Goal: Information Seeking & Learning: Learn about a topic

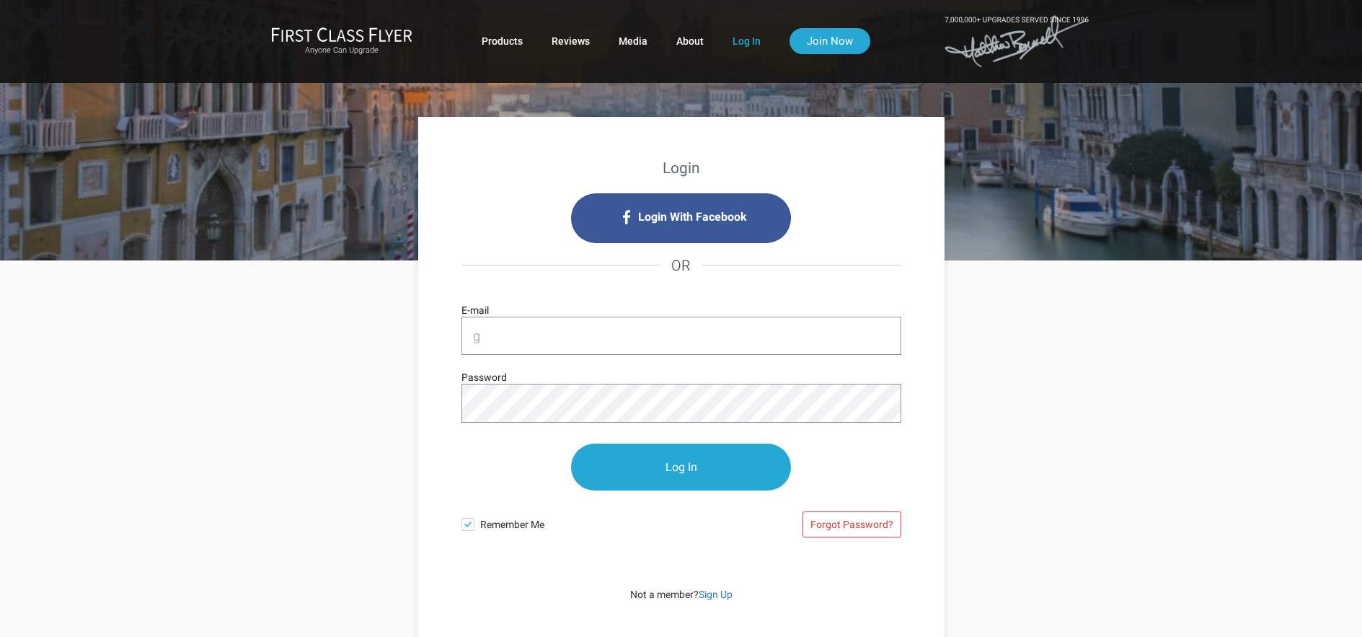
type input "[EMAIL_ADDRESS][DOMAIN_NAME]"
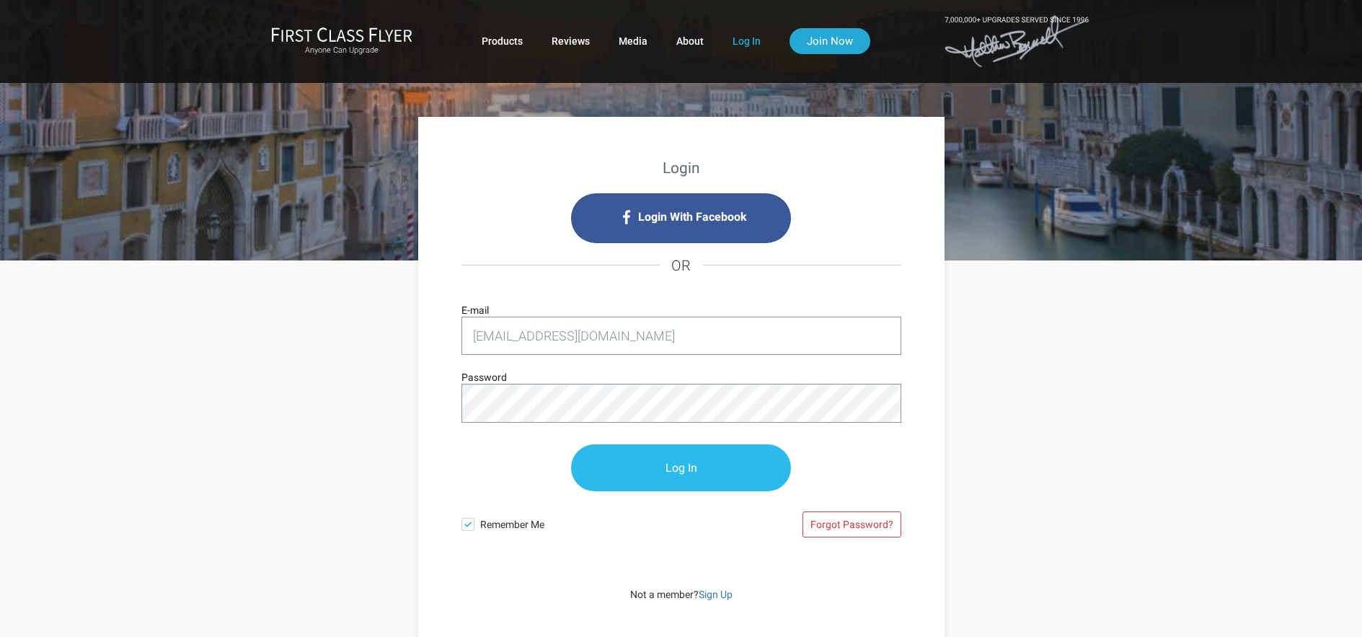
click at [684, 464] on input "Log In" at bounding box center [681, 467] width 220 height 47
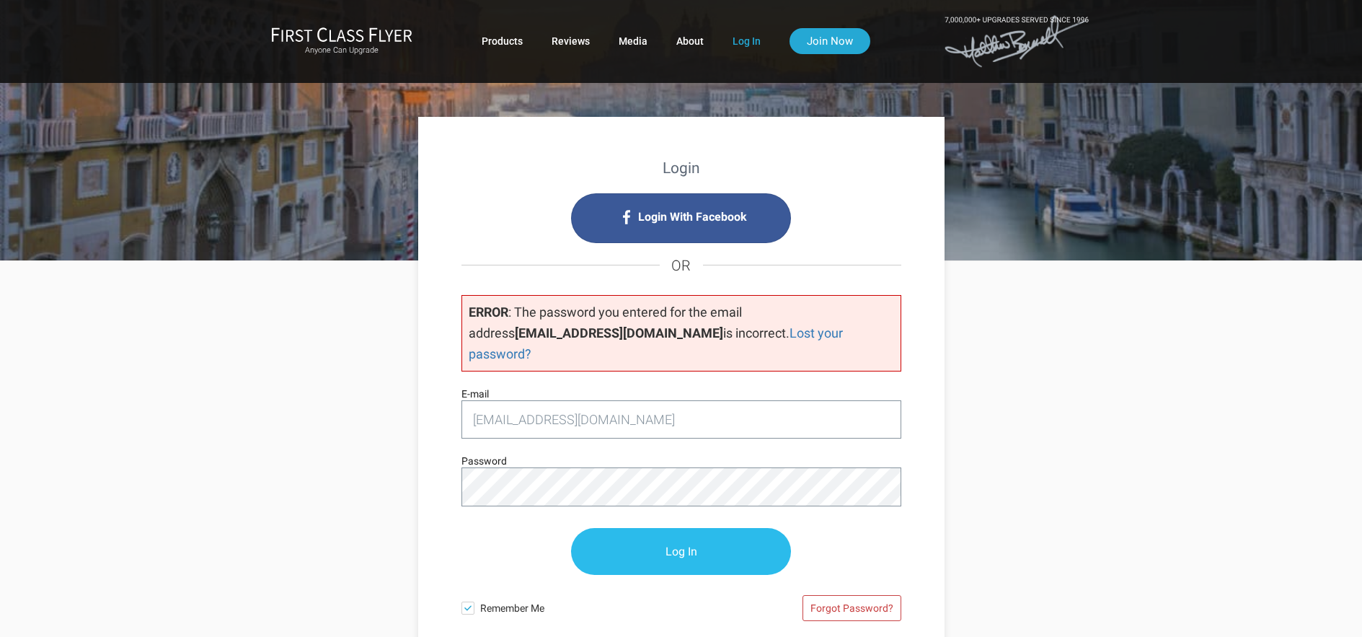
click at [684, 532] on input "Log In" at bounding box center [681, 551] width 220 height 47
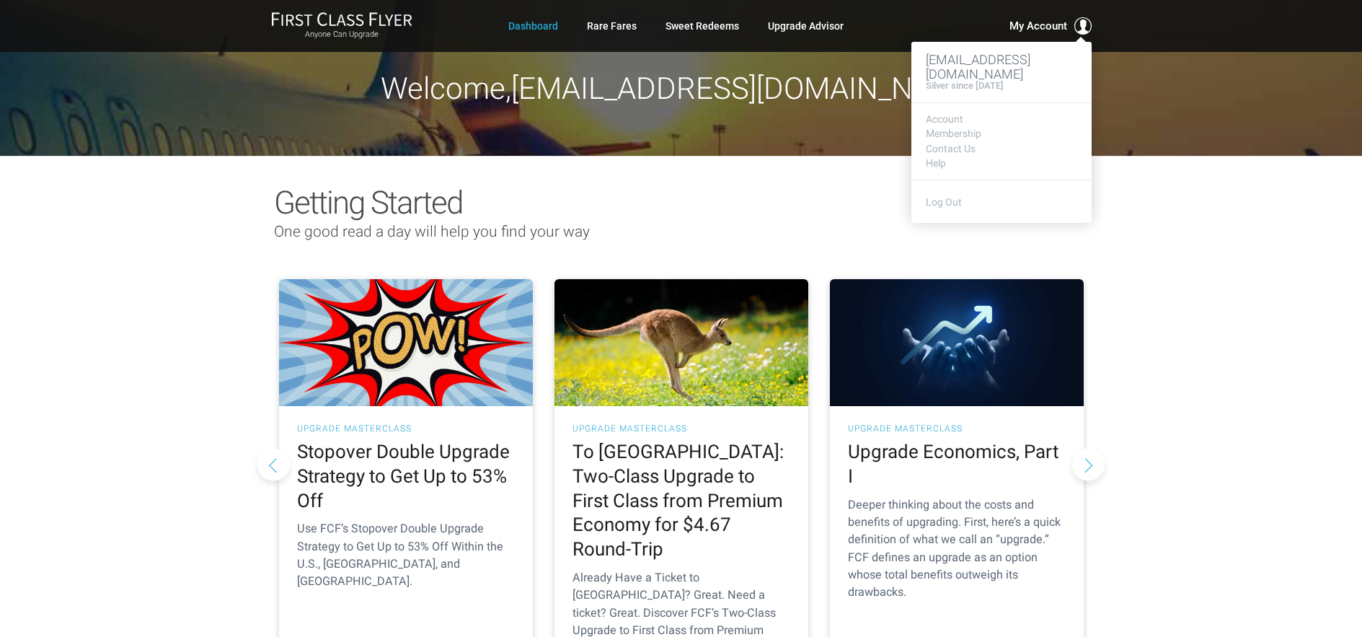
click at [977, 81] on h4 "Silver since June 2024" at bounding box center [965, 86] width 78 height 10
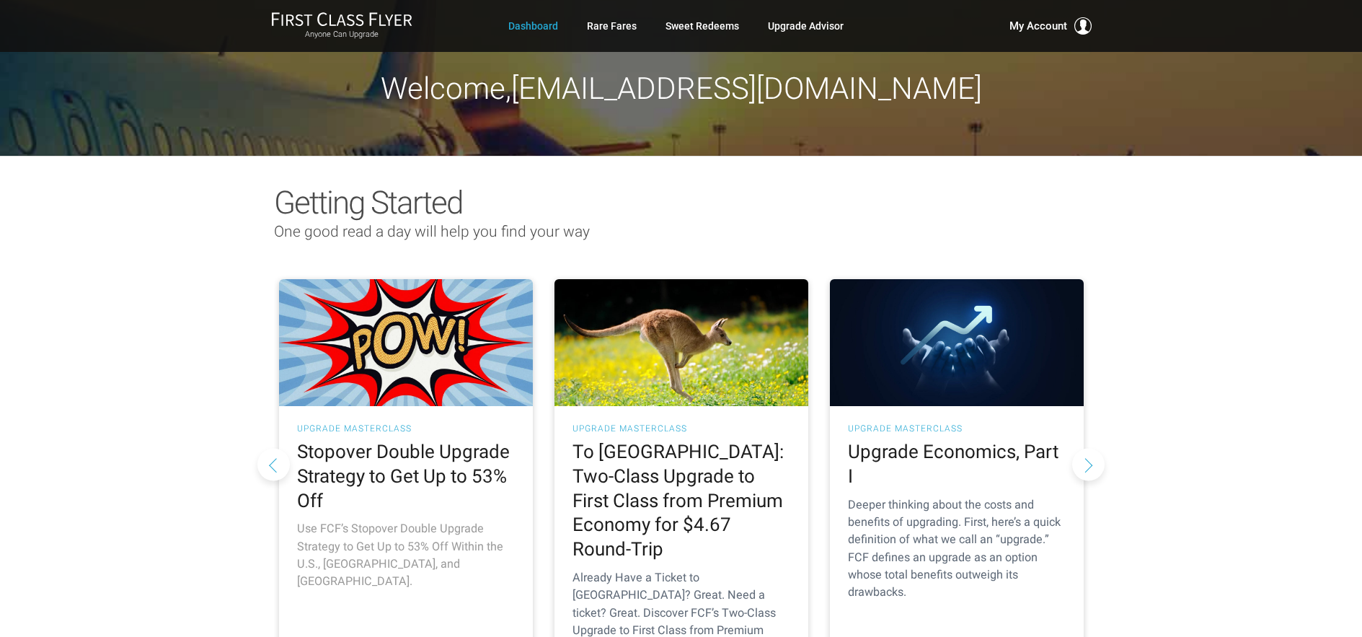
click at [374, 453] on h2 "Stopover Double Upgrade Strategy to Get Up to 53% Off" at bounding box center [406, 476] width 218 height 73
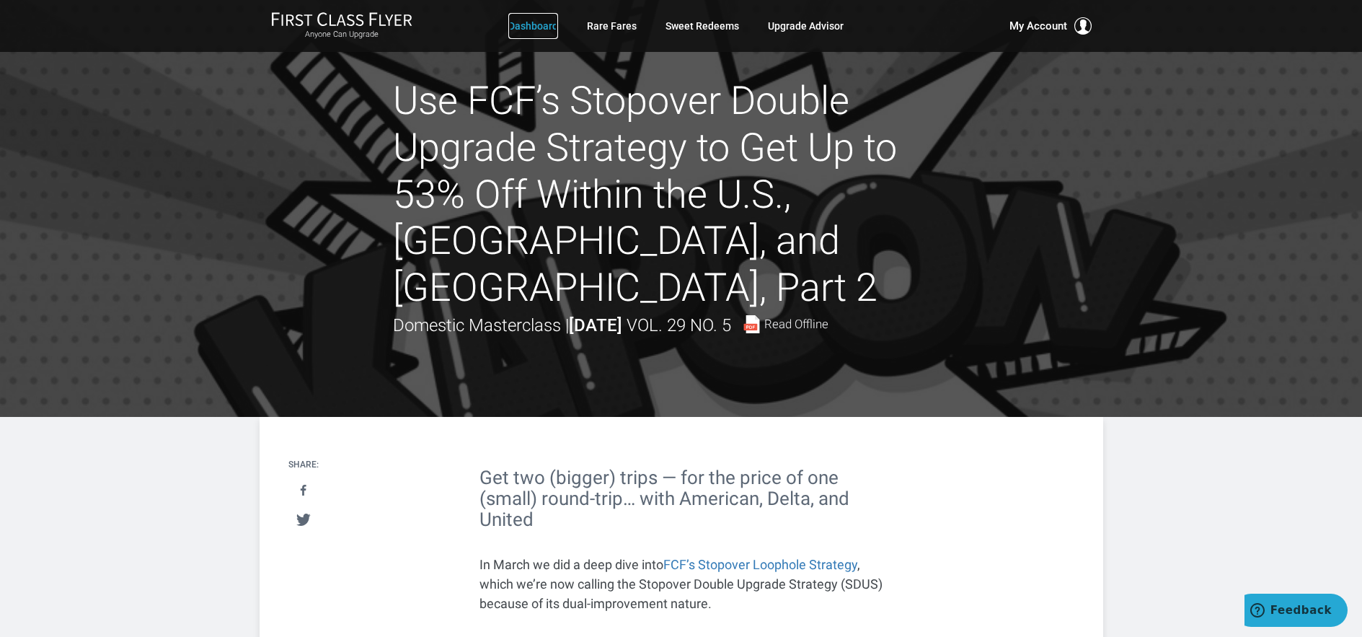
click at [520, 19] on link "Dashboard" at bounding box center [533, 26] width 50 height 26
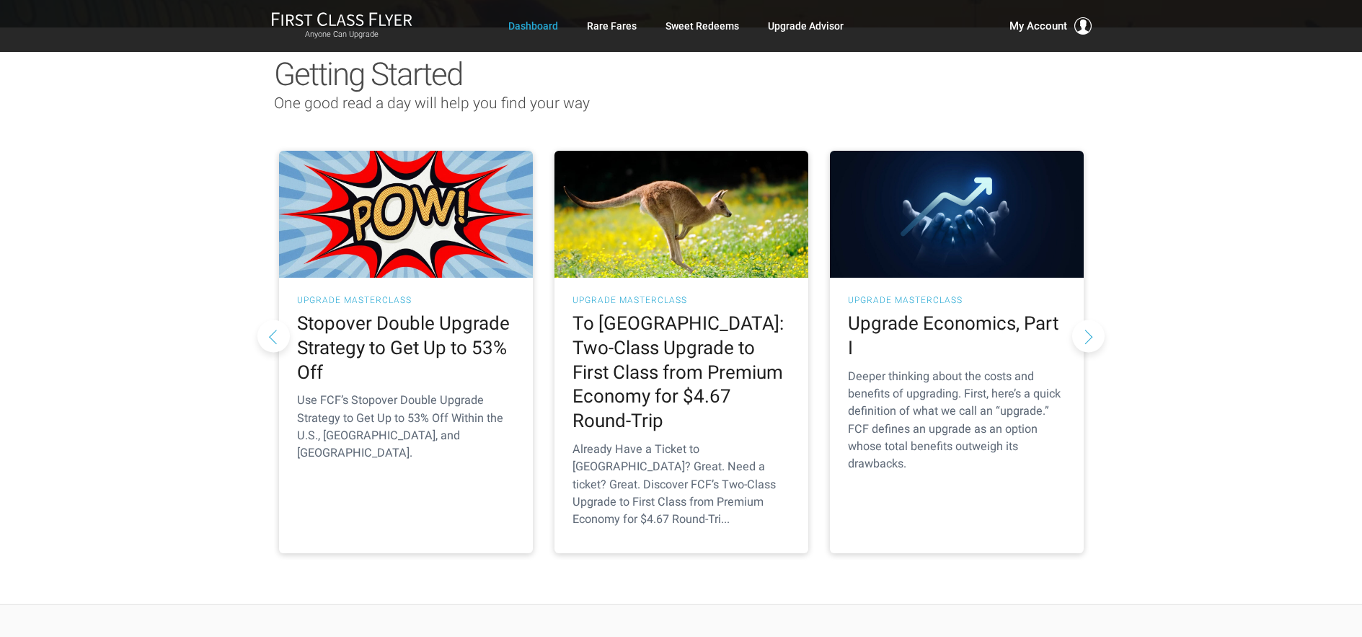
scroll to position [159, 0]
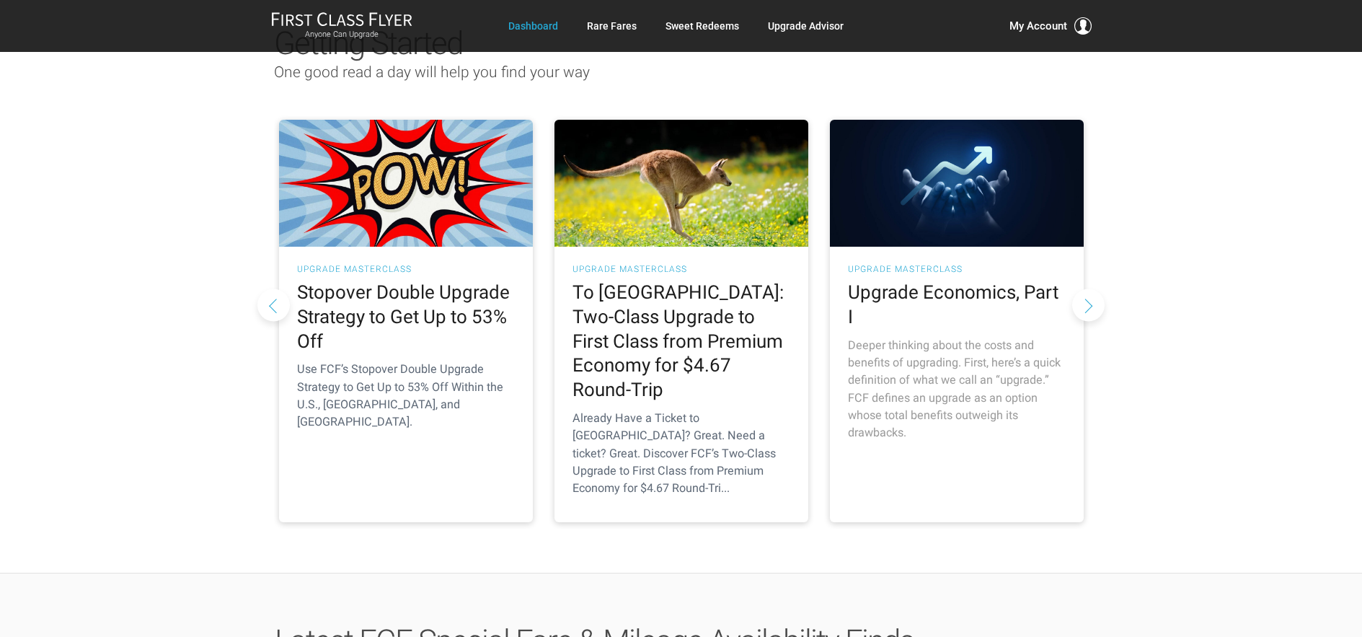
click at [928, 288] on h2 "Upgrade Economics, Part I" at bounding box center [957, 305] width 218 height 49
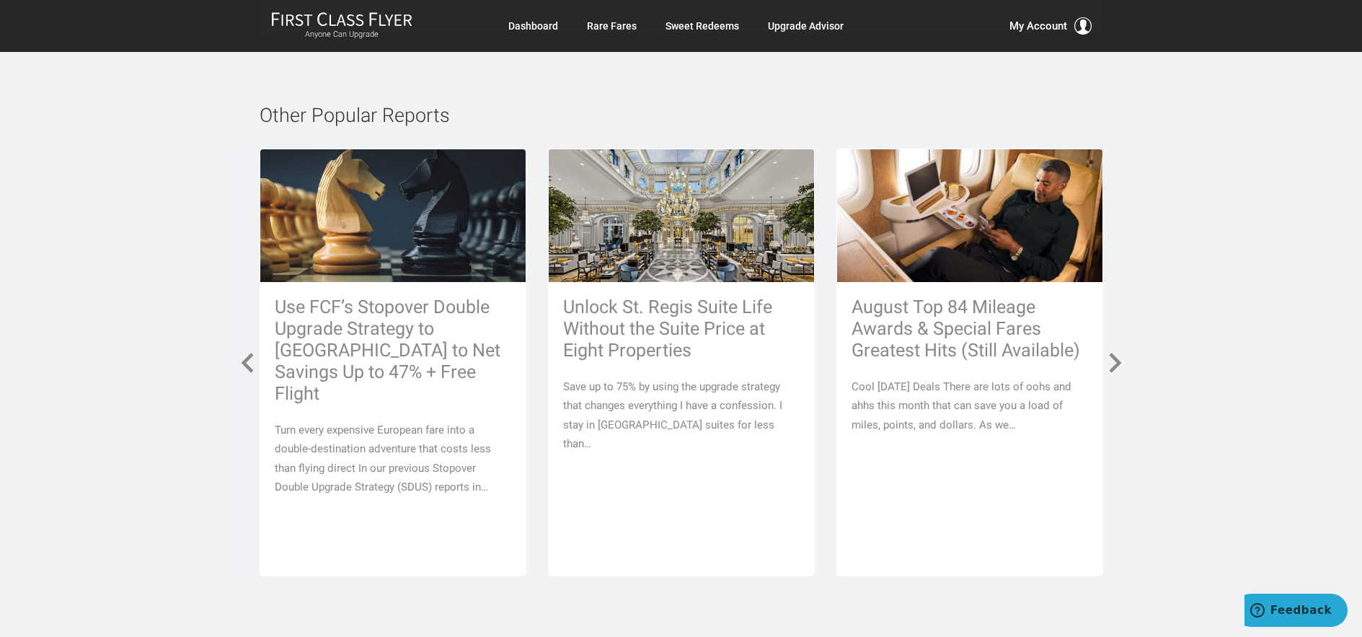
scroll to position [3714, 0]
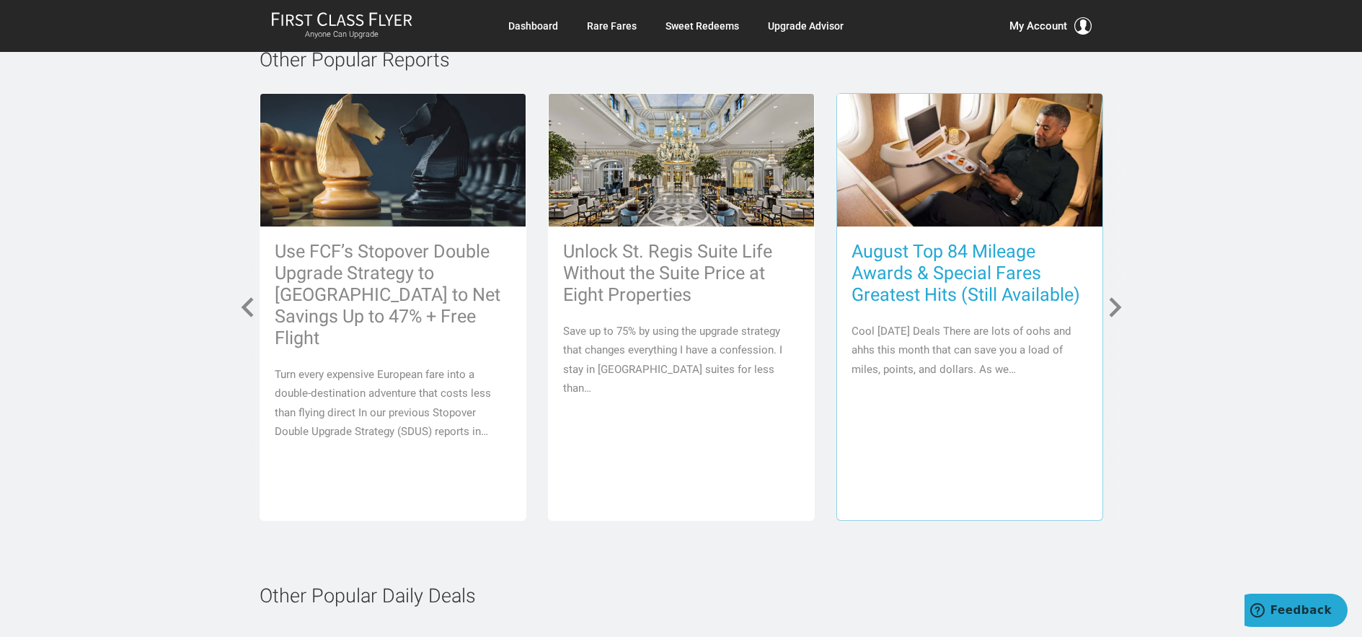
click at [927, 260] on h3 "August Top 84 Mileage Awards & Special Fares Greatest Hits (Still Available)" at bounding box center [970, 273] width 237 height 65
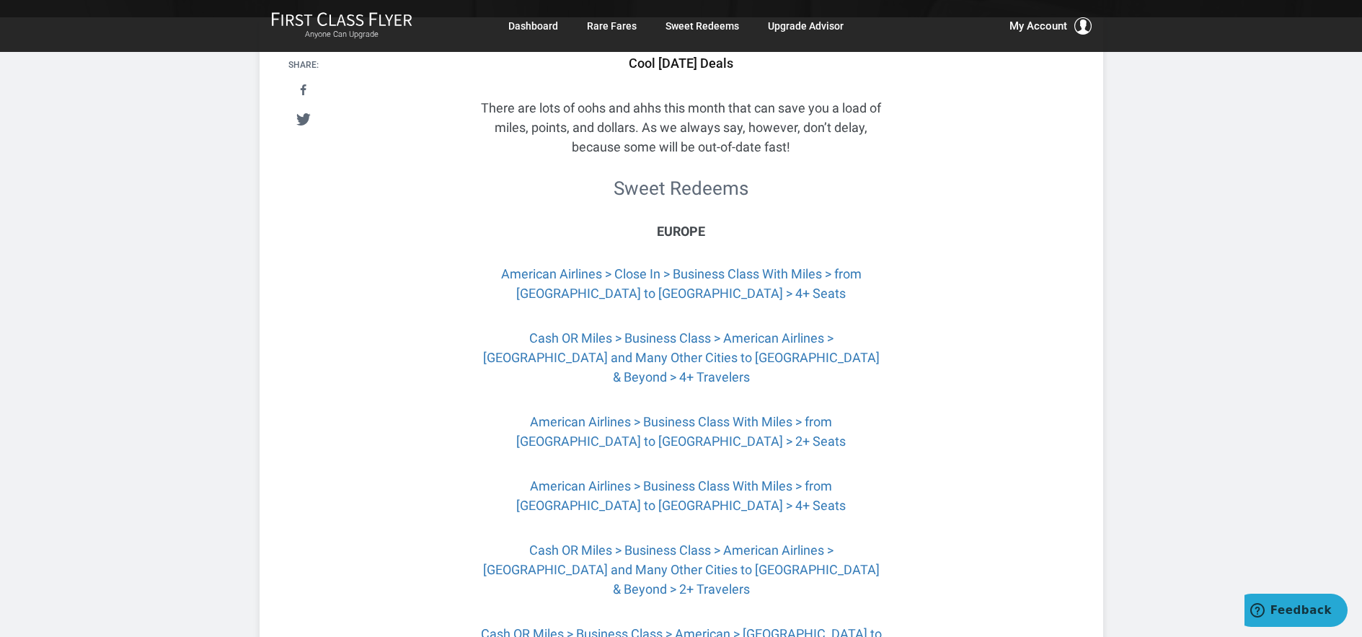
scroll to position [316, 0]
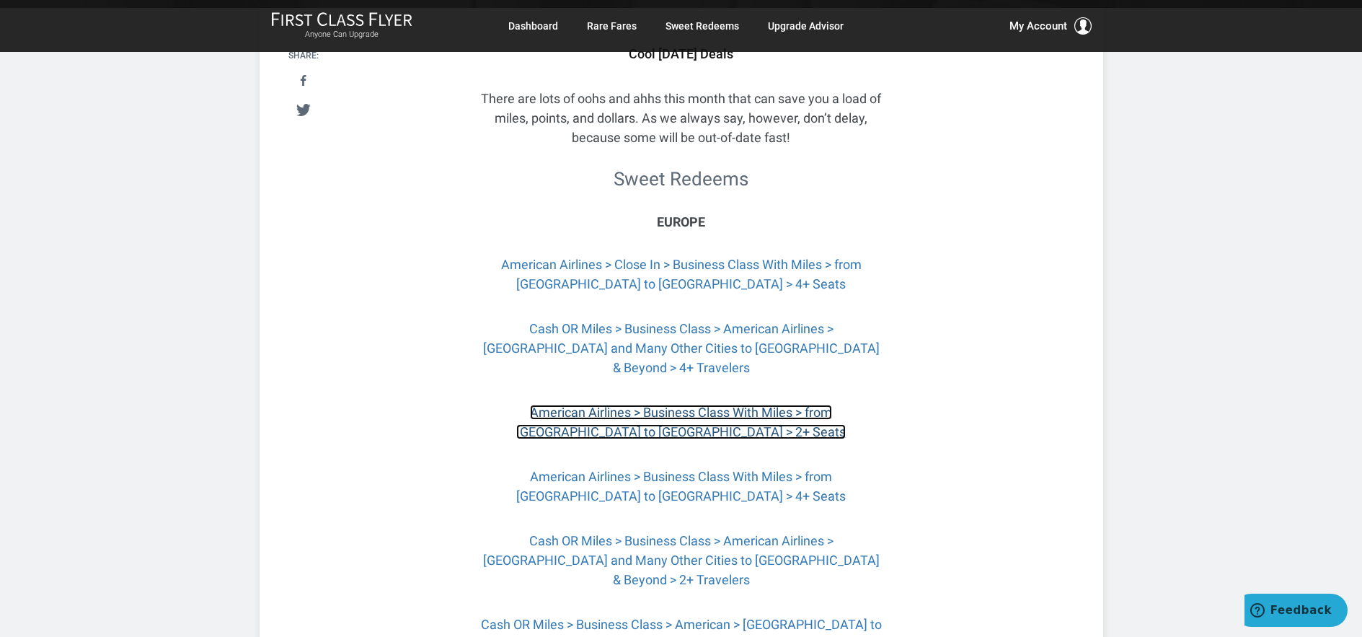
click at [669, 405] on link "American Airlines > Business Class With Miles > from Philadelphia to Madrid > 2…" at bounding box center [681, 422] width 330 height 35
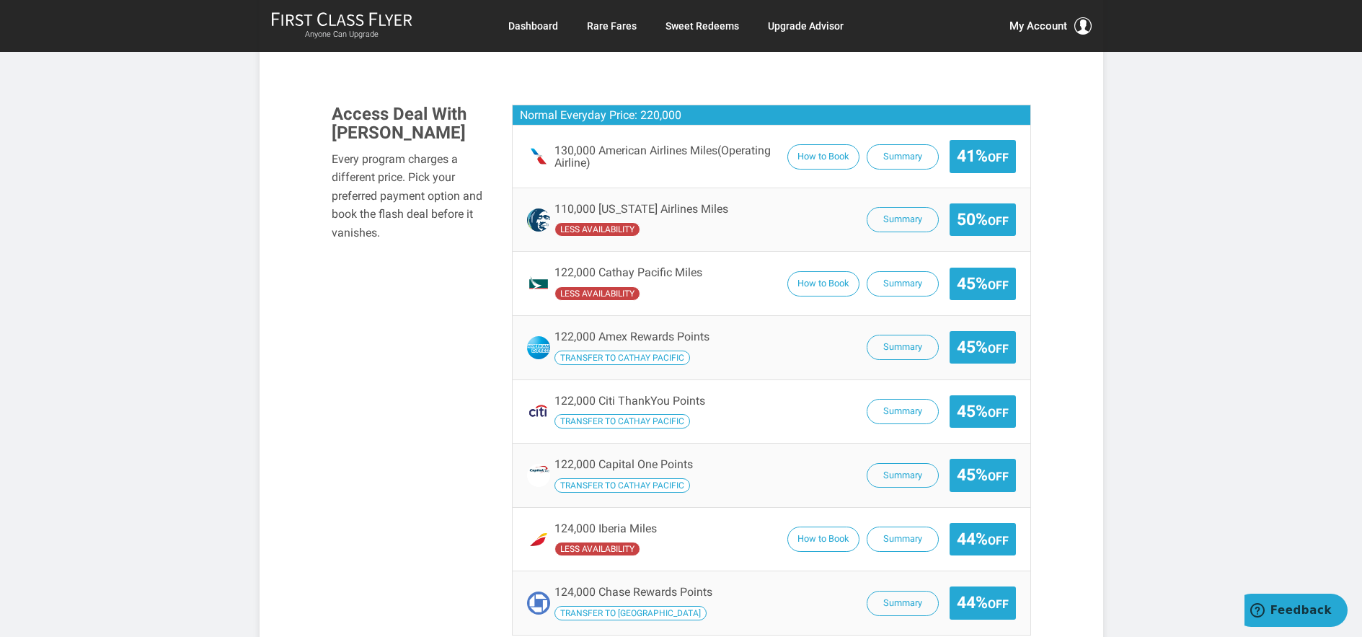
scroll to position [967, 0]
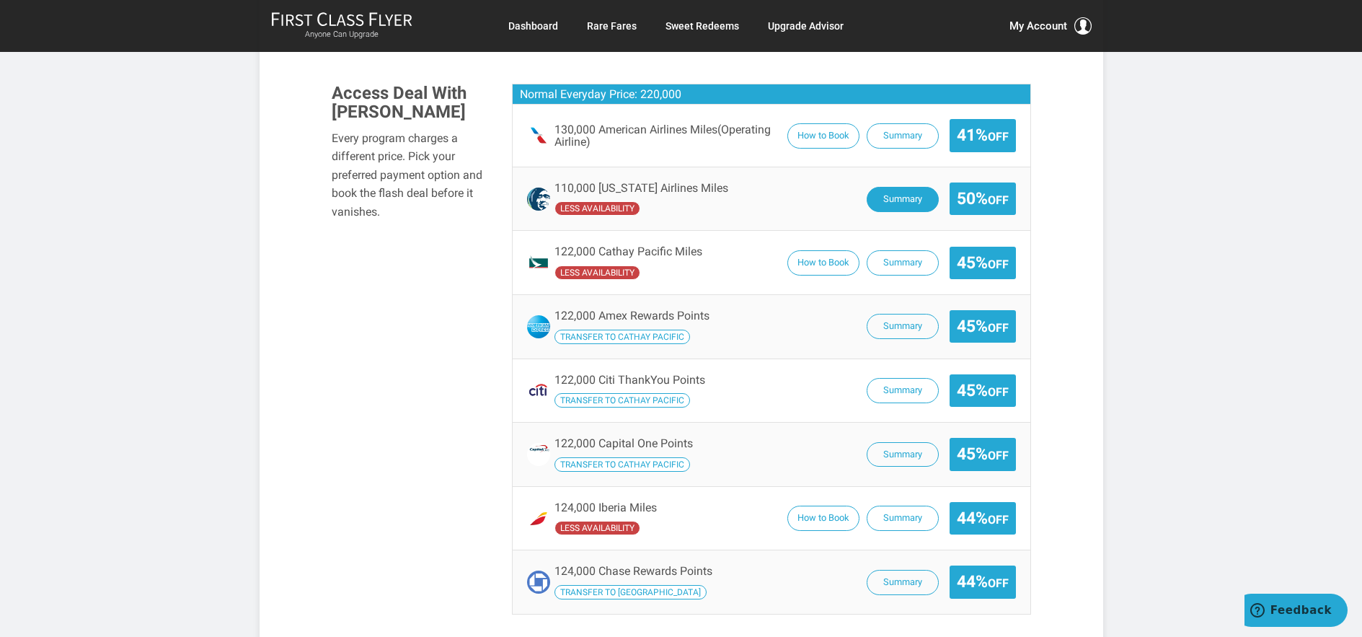
click at [894, 190] on button "Summary" at bounding box center [903, 199] width 72 height 25
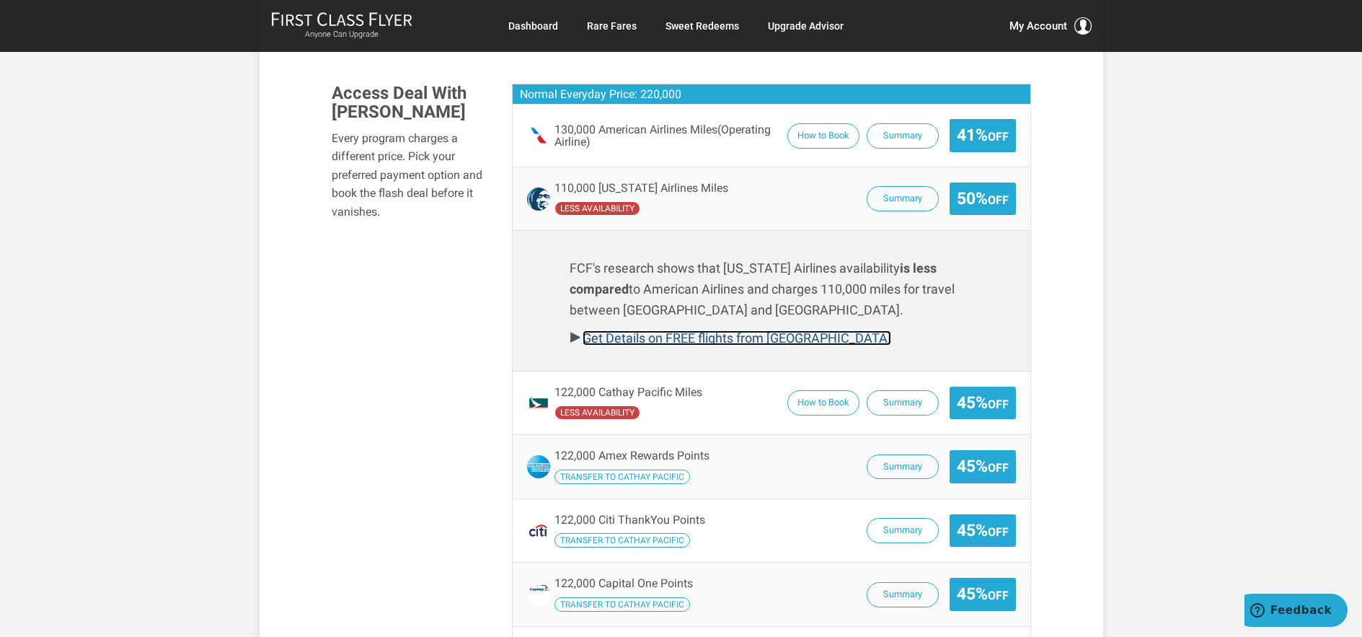
click at [672, 332] on link "Get Details on FREE flights from Madrid" at bounding box center [737, 337] width 309 height 15
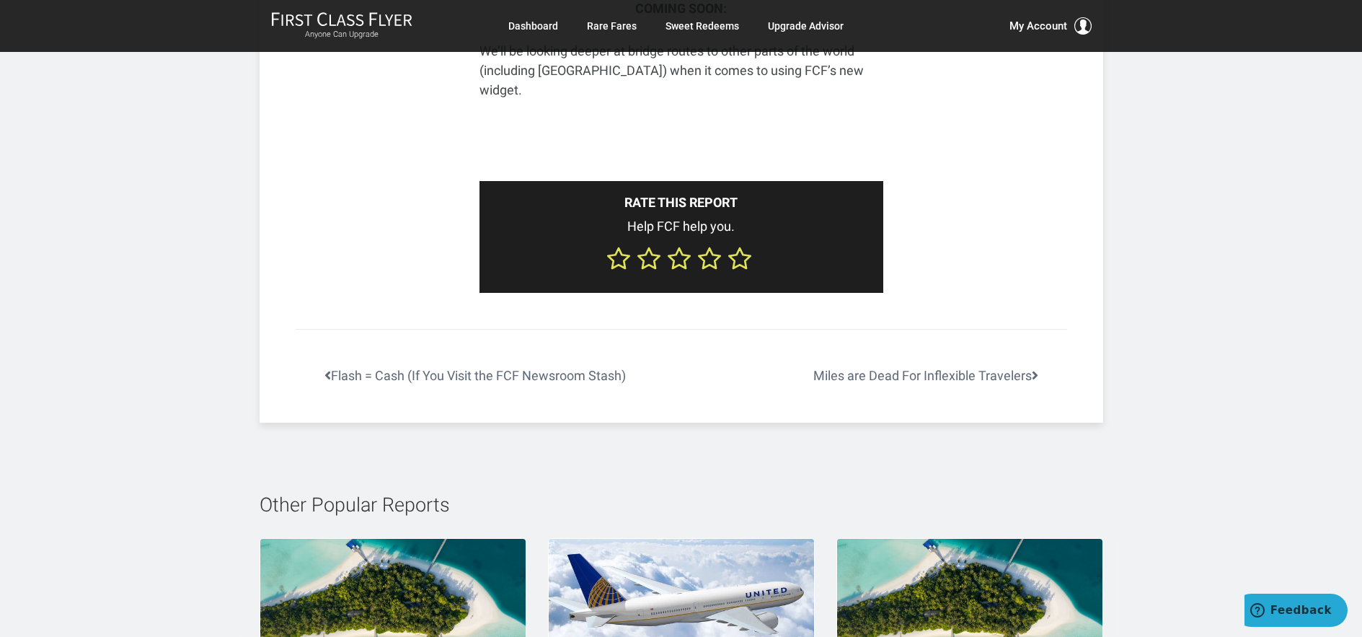
scroll to position [8648, 0]
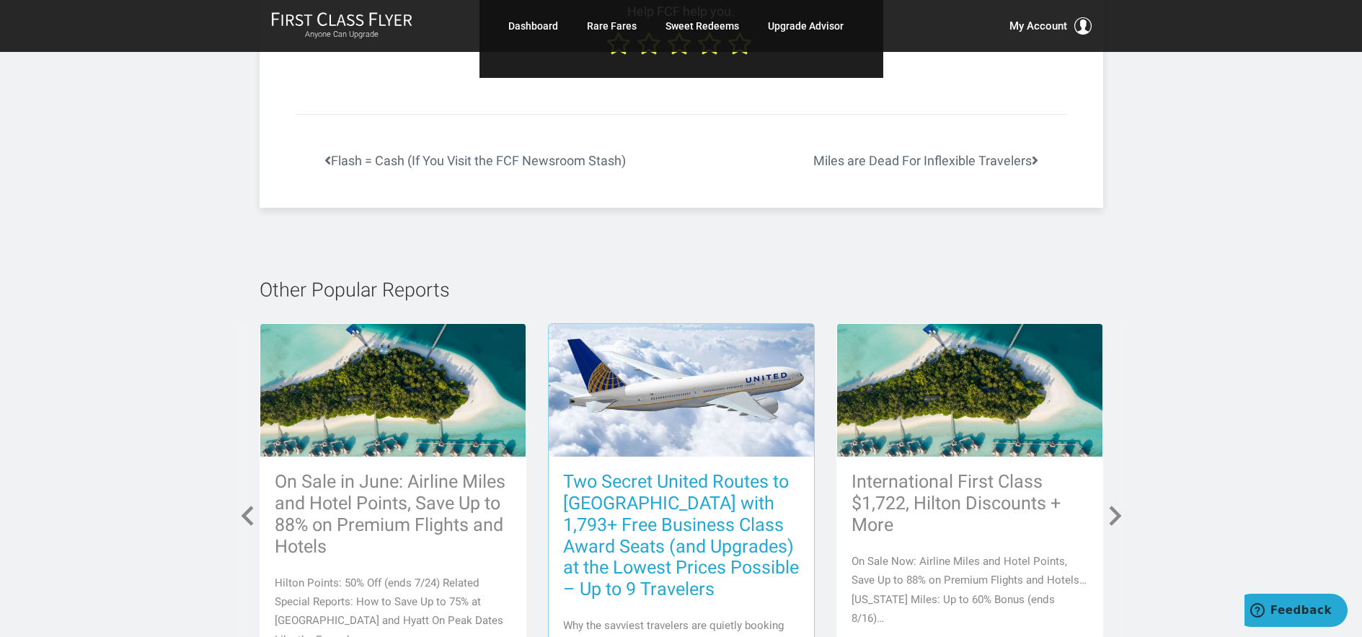
click at [643, 471] on h3 "Two Secret United Routes to [GEOGRAPHIC_DATA] with 1,793+ Free Business Class A…" at bounding box center [681, 536] width 237 height 130
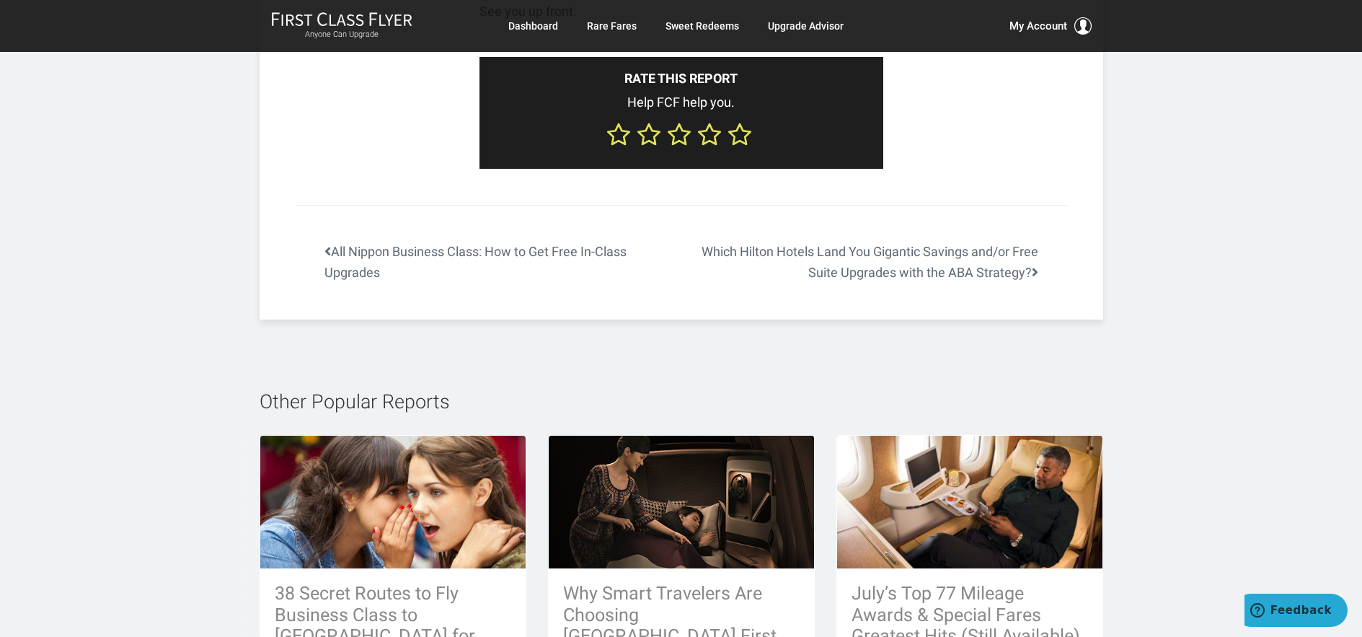
scroll to position [4668, 0]
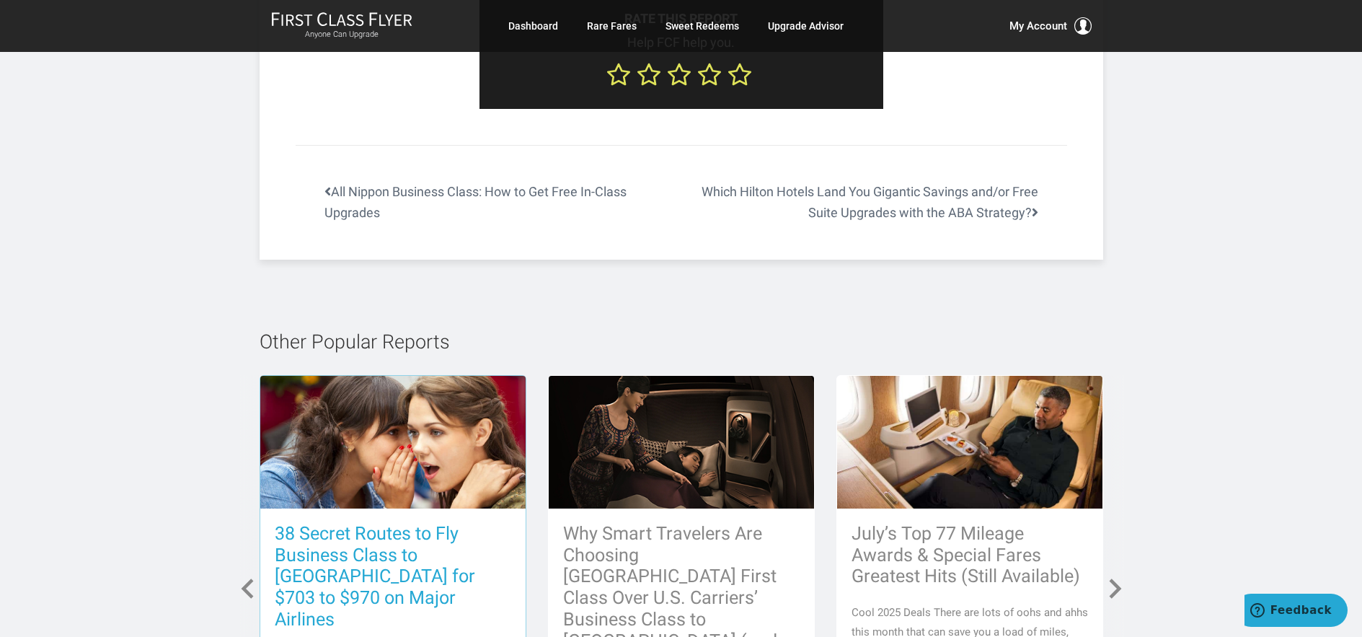
click at [367, 523] on h3 "38 Secret Routes to Fly Business Class to [GEOGRAPHIC_DATA] for $703 to $970 on…" at bounding box center [393, 577] width 237 height 108
